Goal: Transaction & Acquisition: Purchase product/service

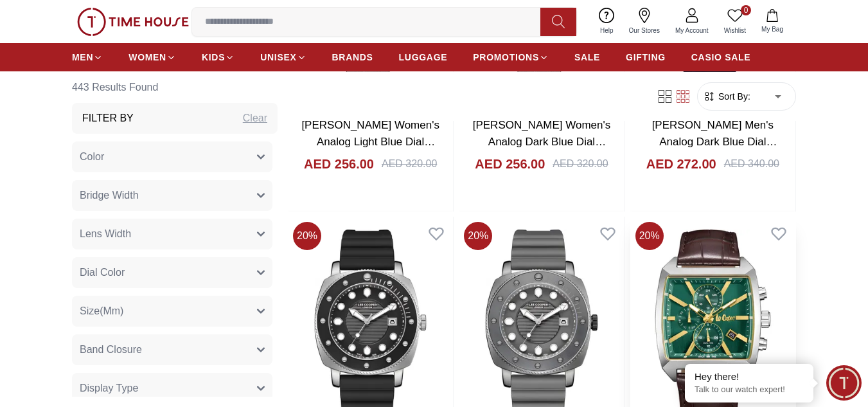
scroll to position [771, 0]
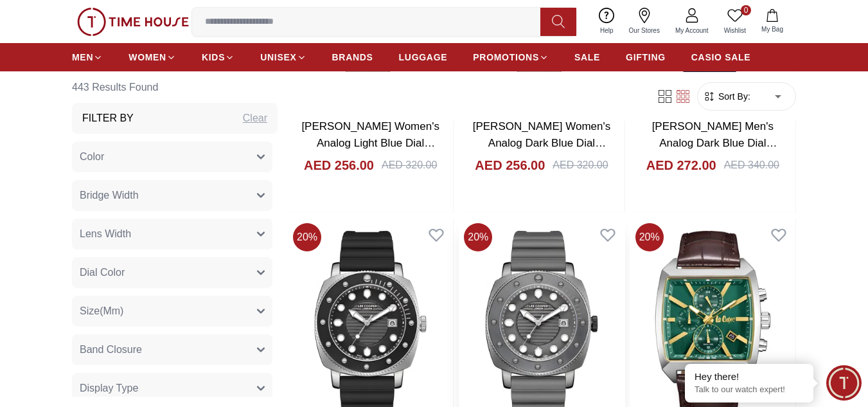
click at [564, 294] on img at bounding box center [541, 327] width 165 height 219
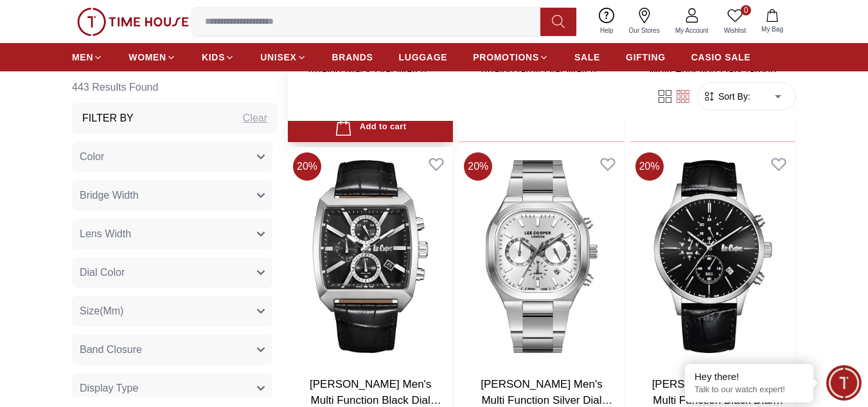
scroll to position [1028, 0]
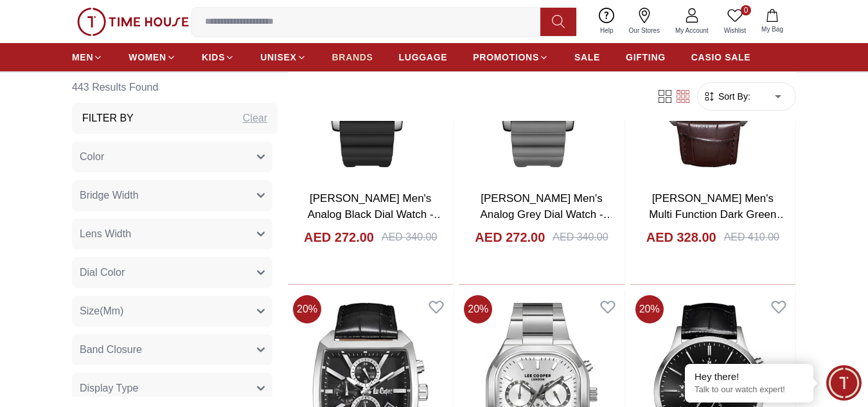
click at [355, 51] on span "BRANDS" at bounding box center [352, 57] width 41 height 13
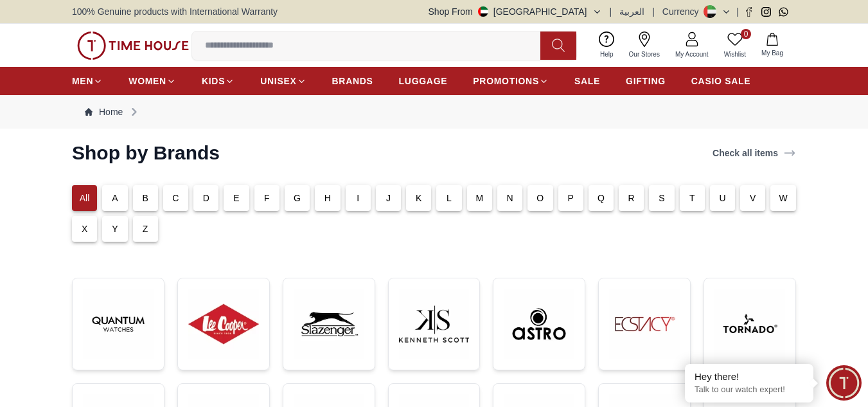
click at [692, 199] on p "T" at bounding box center [693, 198] width 6 height 13
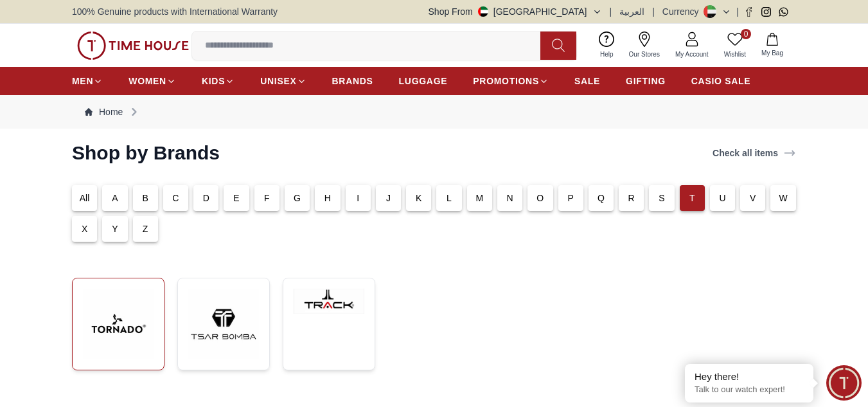
click at [117, 325] on img at bounding box center [118, 324] width 71 height 71
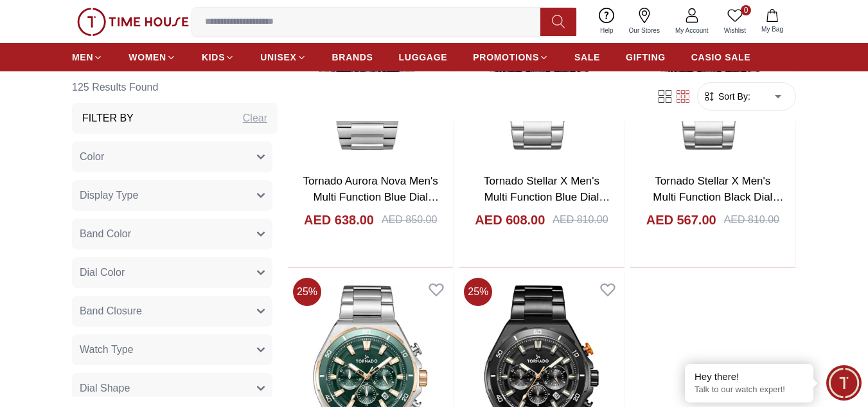
scroll to position [2635, 0]
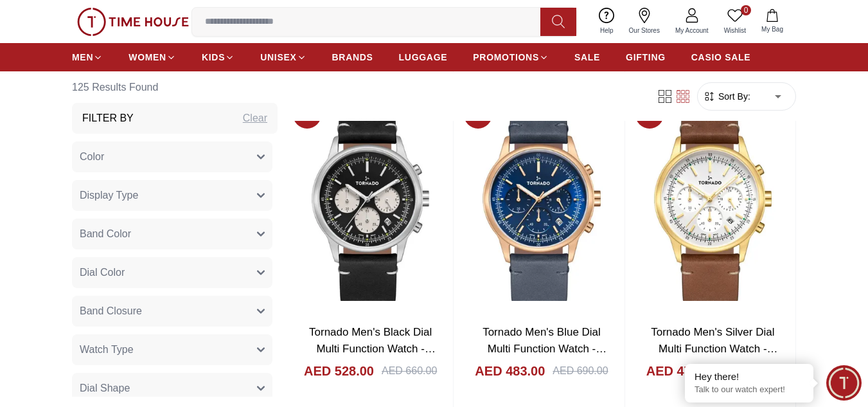
scroll to position [4563, 0]
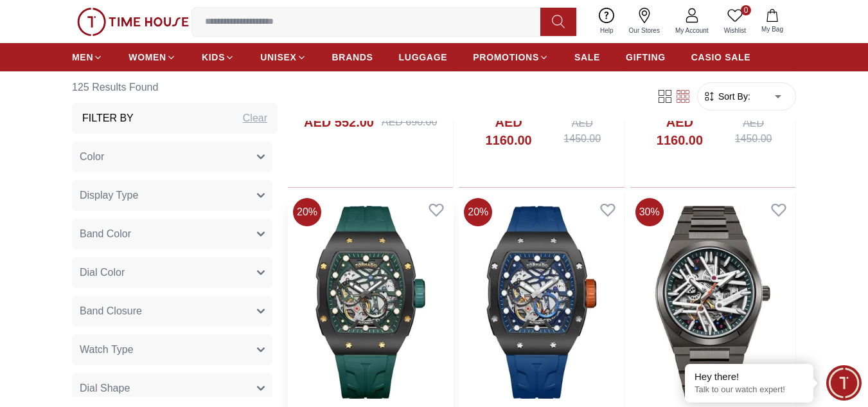
scroll to position [3149, 0]
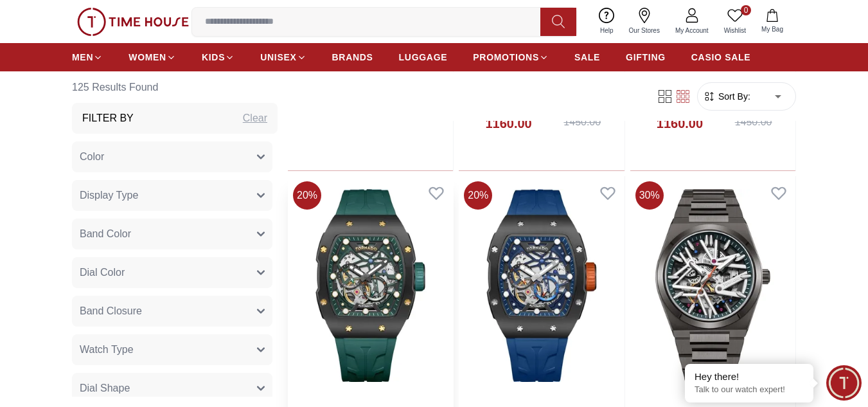
click at [377, 285] on img at bounding box center [370, 285] width 165 height 219
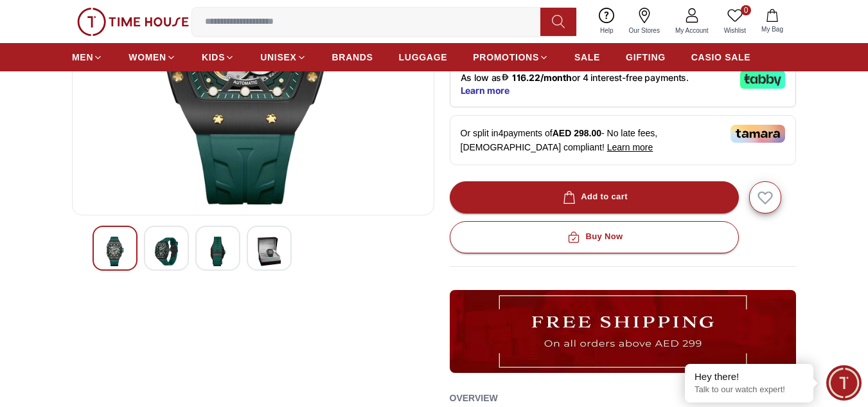
scroll to position [257, 0]
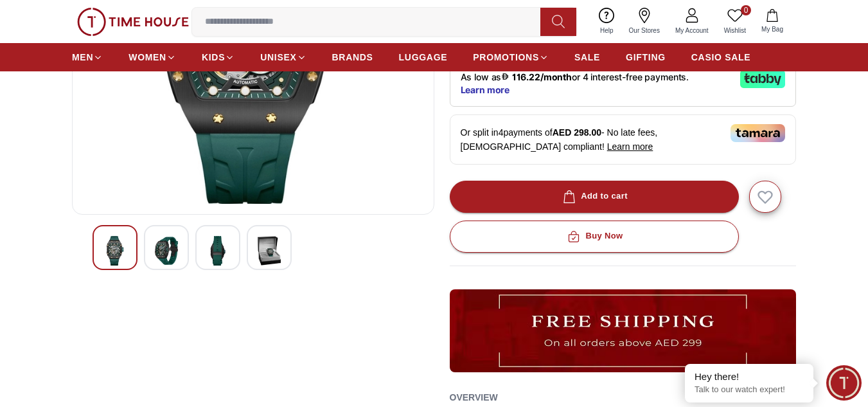
click at [270, 254] on img at bounding box center [269, 251] width 23 height 30
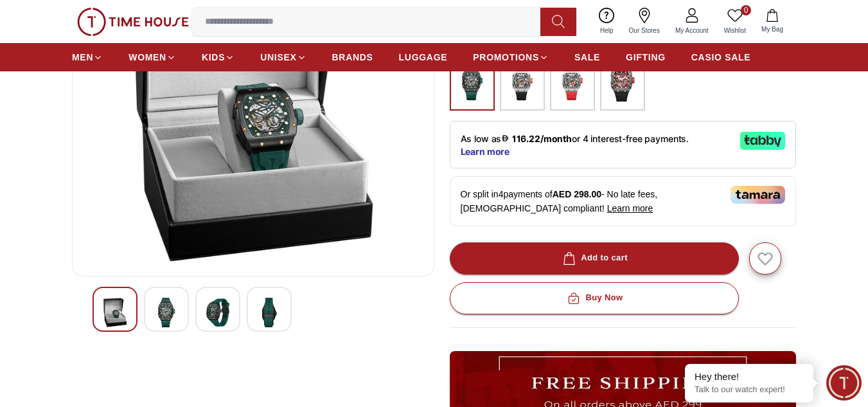
scroll to position [129, 0]
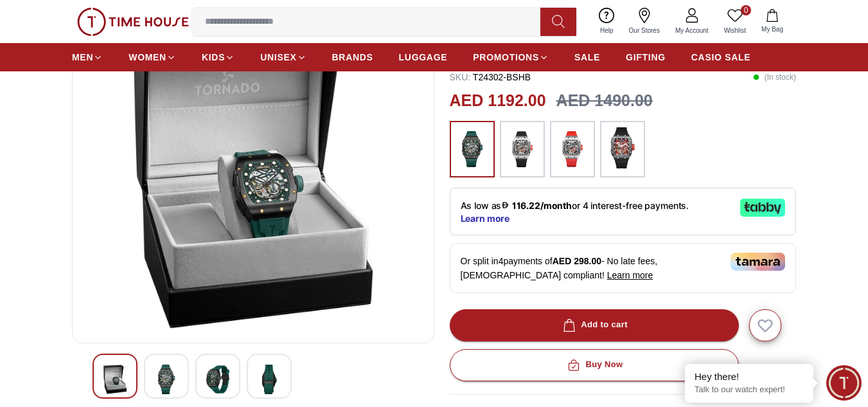
click at [222, 375] on img at bounding box center [217, 379] width 23 height 30
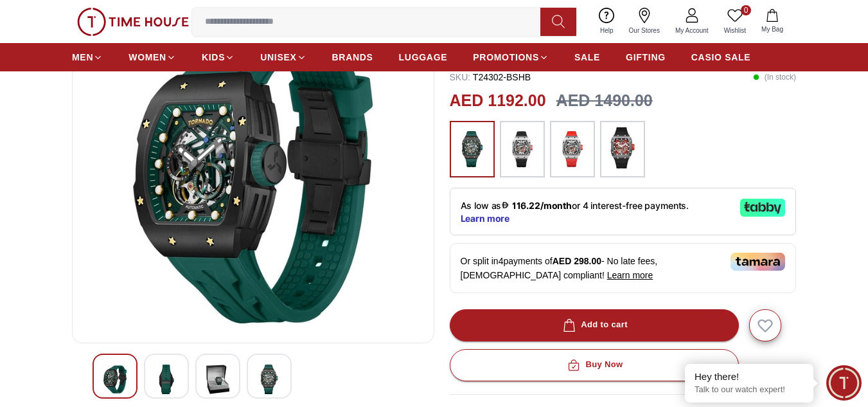
click at [162, 377] on img at bounding box center [166, 379] width 23 height 30
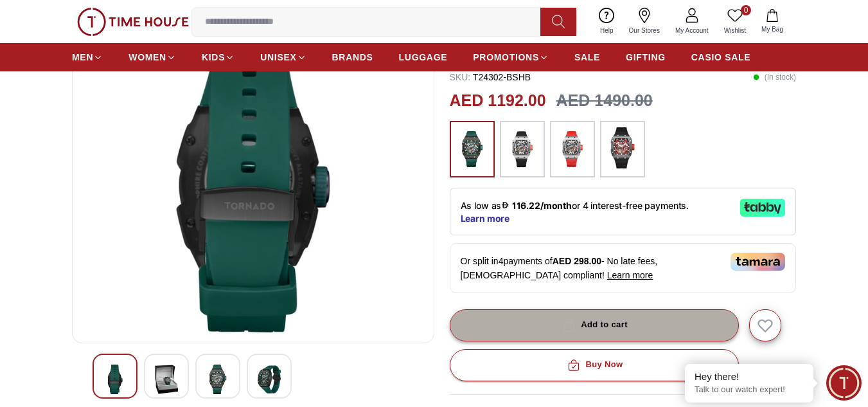
click at [561, 333] on button "Add to cart" at bounding box center [594, 325] width 289 height 32
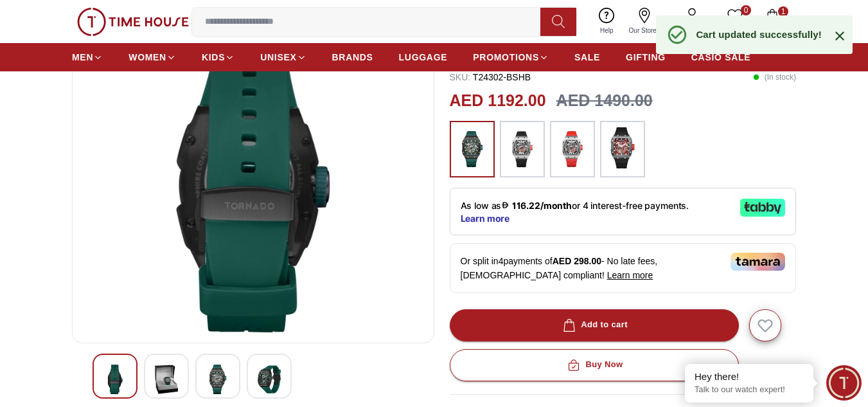
click at [785, 10] on span "1" at bounding box center [783, 11] width 10 height 10
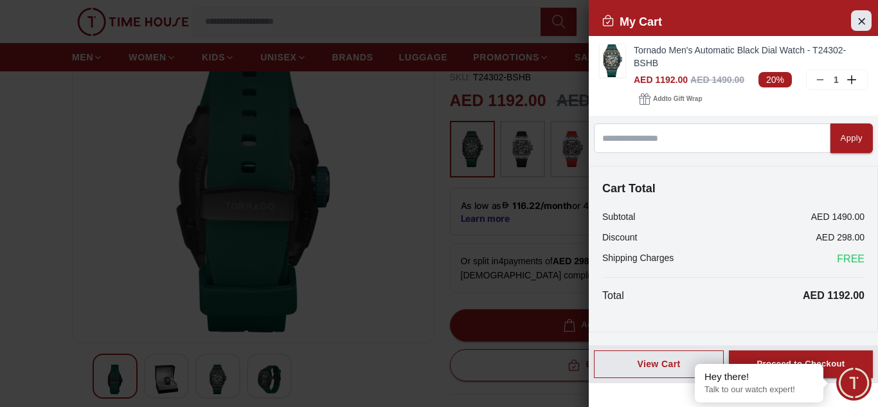
click at [866, 15] on icon "Close Account" at bounding box center [861, 21] width 10 height 16
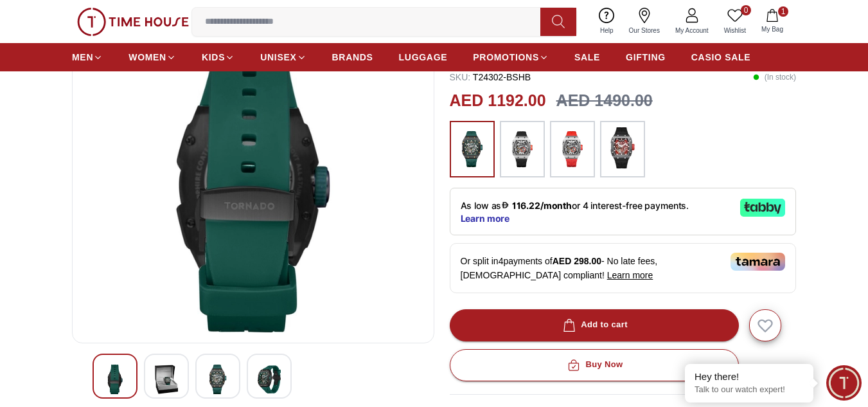
scroll to position [0, 0]
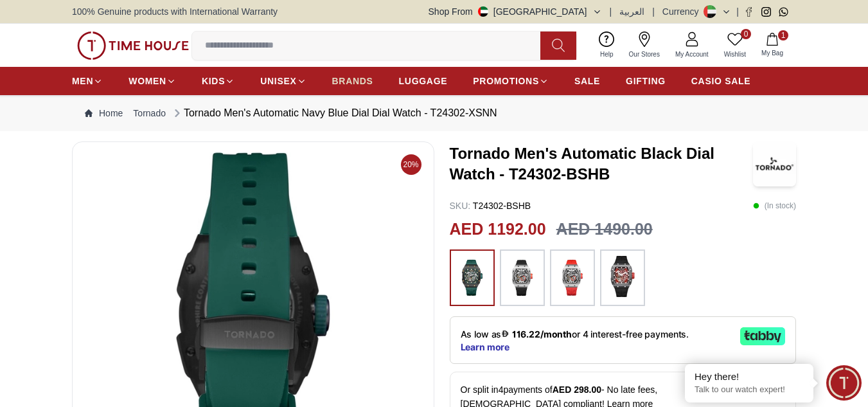
click at [359, 80] on span "BRANDS" at bounding box center [352, 81] width 41 height 13
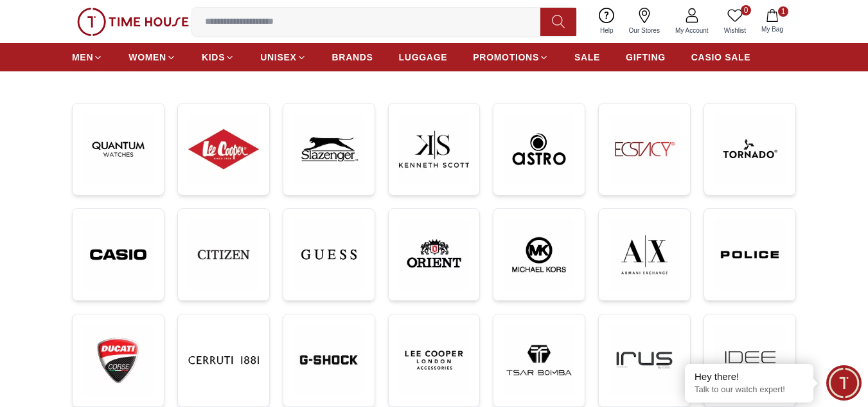
scroll to position [193, 0]
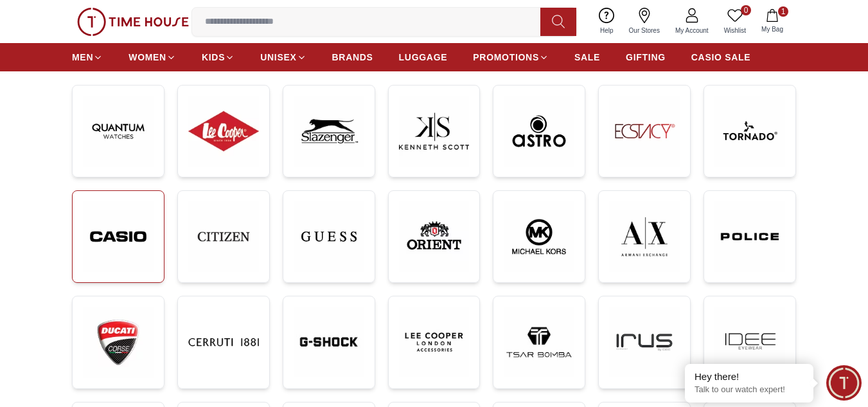
click at [110, 233] on img at bounding box center [118, 236] width 71 height 71
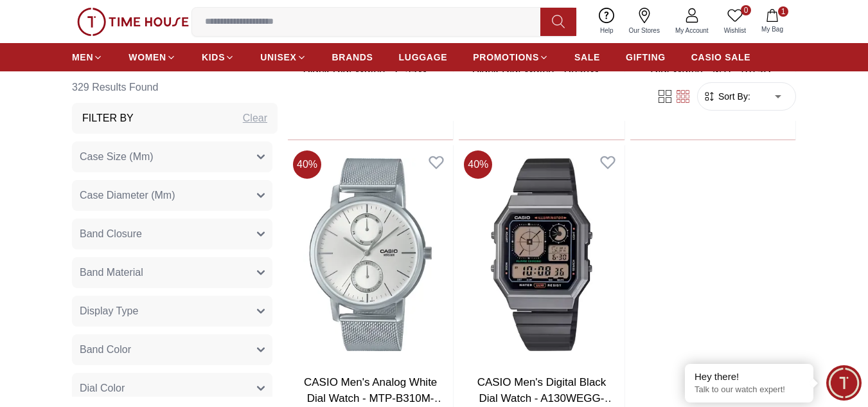
scroll to position [2635, 0]
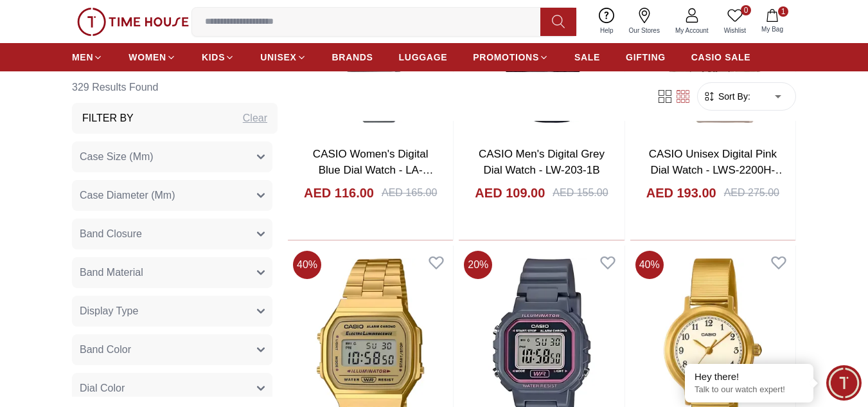
scroll to position [4113, 0]
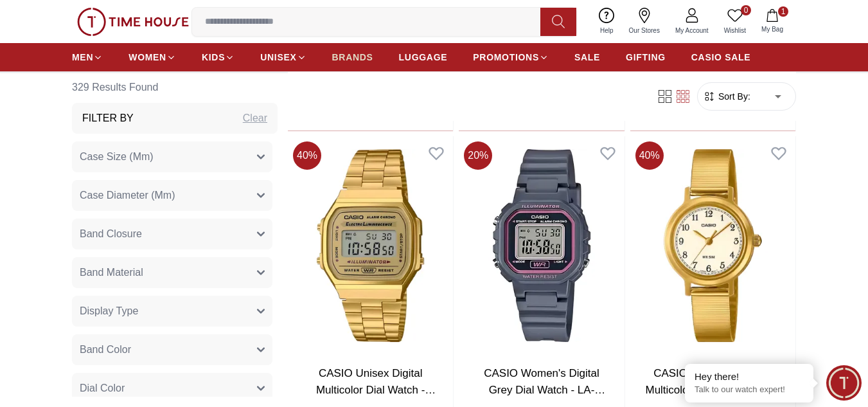
click at [363, 64] on link "BRANDS" at bounding box center [352, 57] width 41 height 23
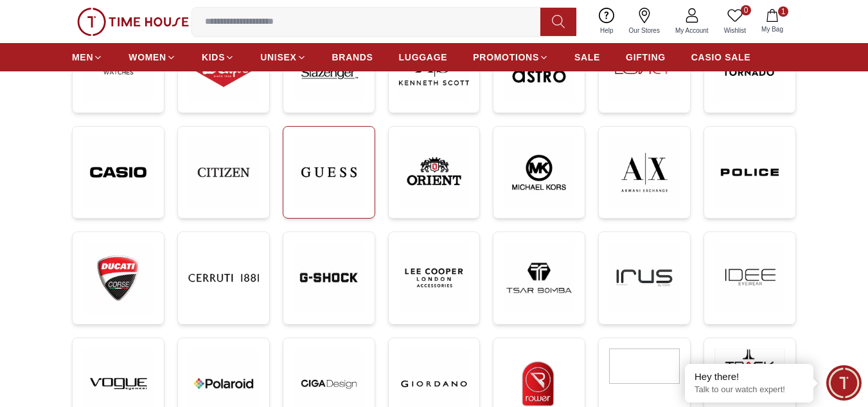
scroll to position [386, 0]
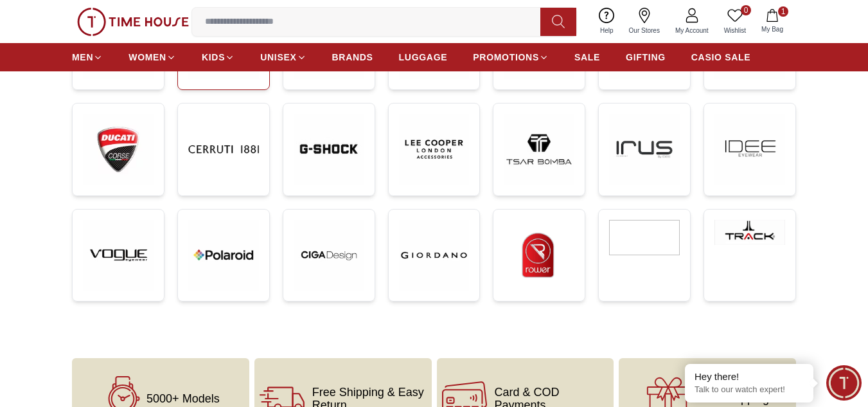
click at [201, 85] on link at bounding box center [223, 43] width 93 height 93
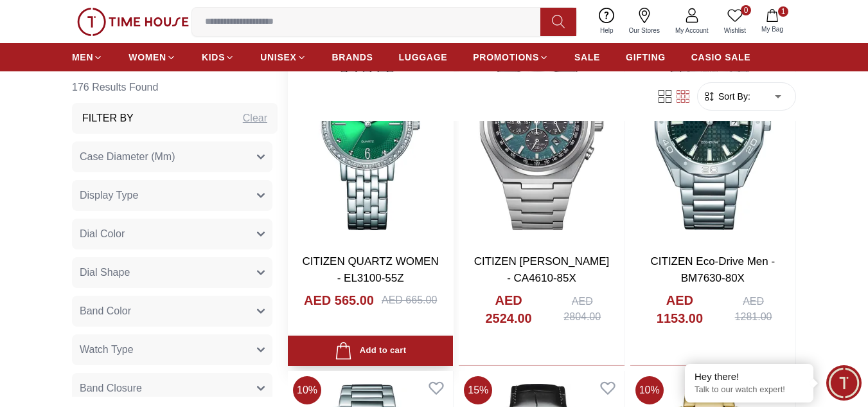
scroll to position [1157, 0]
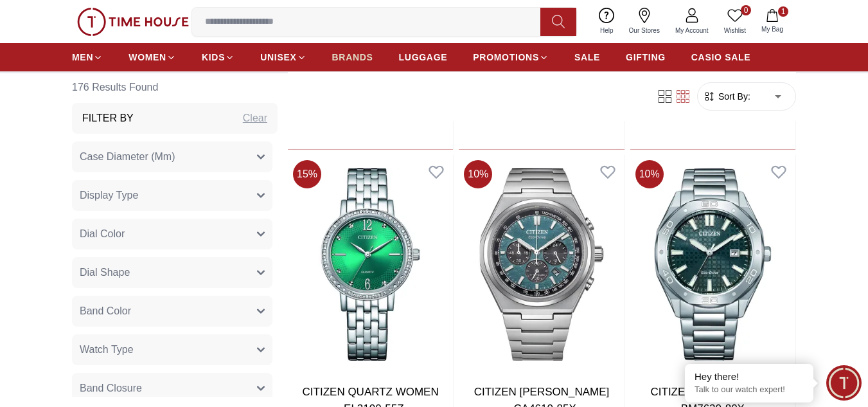
click at [367, 57] on span "BRANDS" at bounding box center [352, 57] width 41 height 13
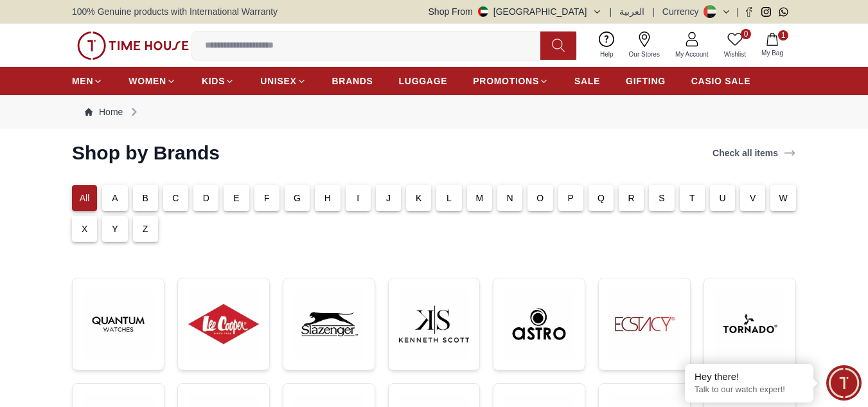
click at [774, 32] on button "1 My Bag" at bounding box center [772, 45] width 37 height 30
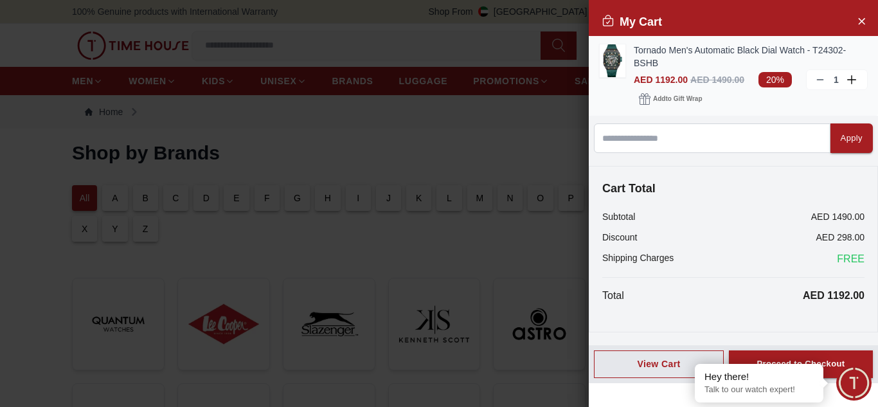
click at [596, 62] on div "Tornado Men's Automatic Black Dial Watch - T24302-BSHB AED 1192.00 AED 1490.00 …" at bounding box center [733, 76] width 289 height 80
click at [604, 58] on img at bounding box center [613, 60] width 26 height 33
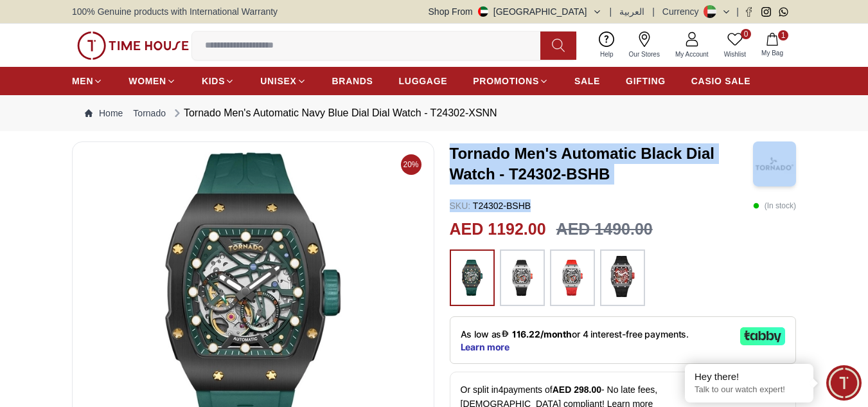
drag, startPoint x: 451, startPoint y: 147, endPoint x: 602, endPoint y: 186, distance: 156.8
copy div "Tornado Men's Automatic Black Dial Watch - T24302-BSHB SKU : T24302-BSHB"
